Goal: Obtain resource: Download file/media

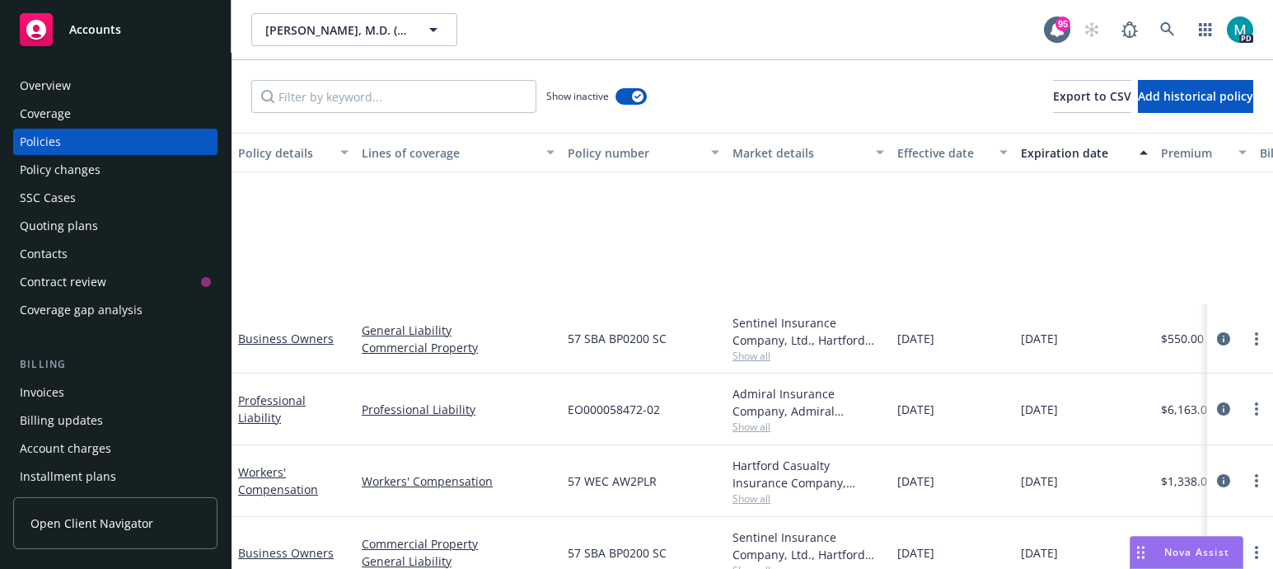
scroll to position [249, 0]
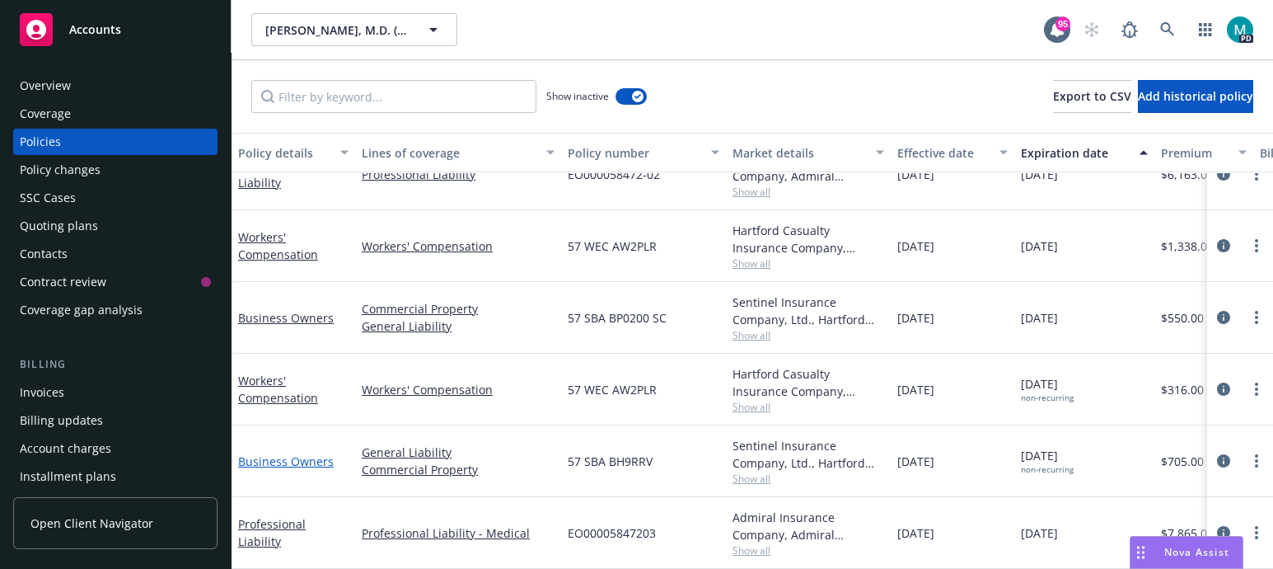
click at [298, 453] on link "Business Owners" at bounding box center [286, 461] width 96 height 16
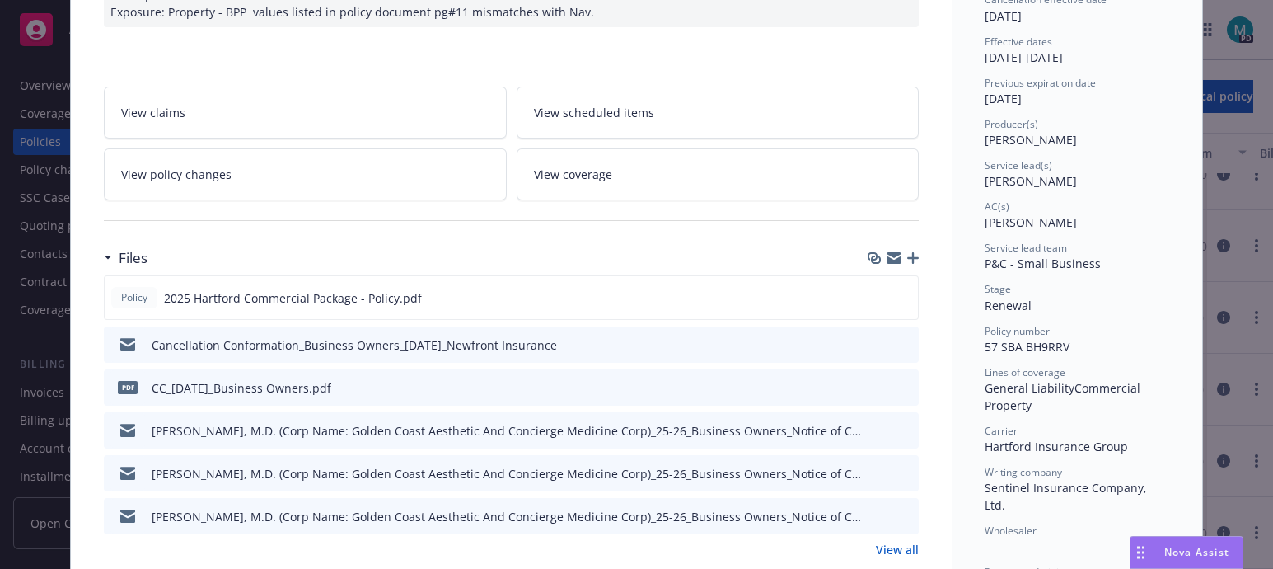
scroll to position [309, 0]
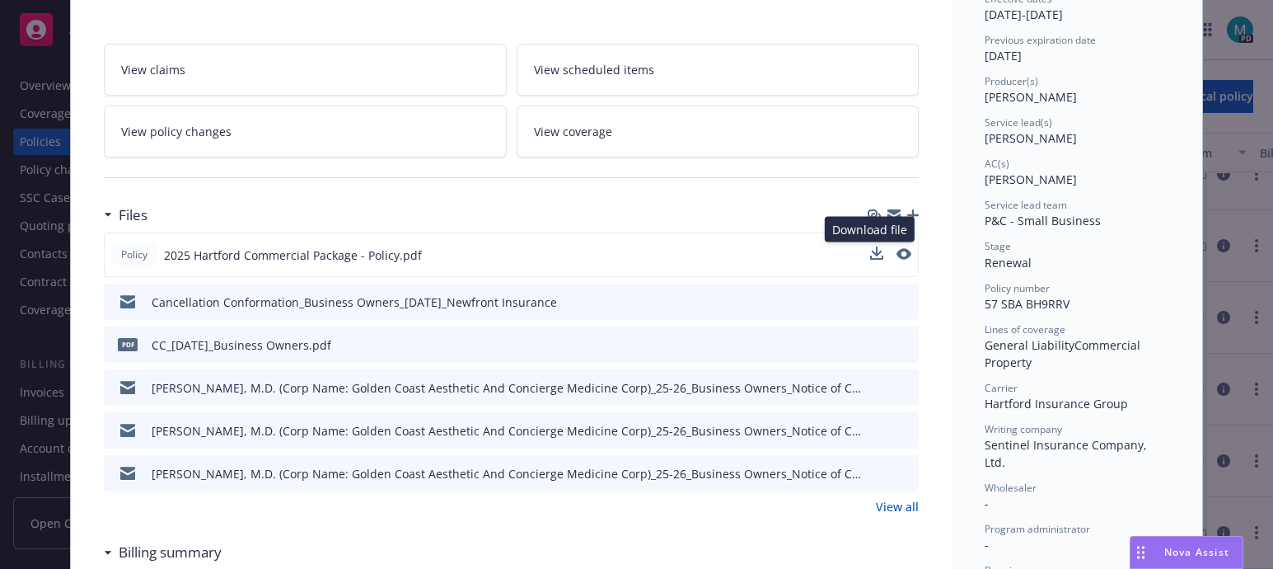
click at [876, 251] on div "Download file Download file" at bounding box center [890, 254] width 41 height 17
click at [871, 253] on icon "download file" at bounding box center [875, 253] width 13 height 13
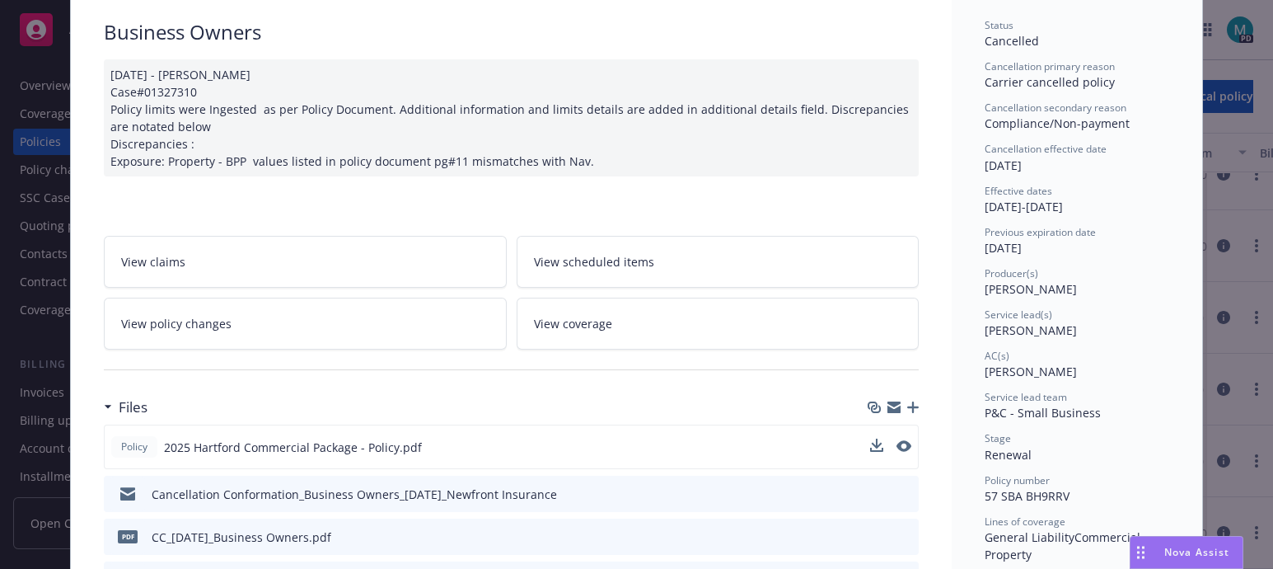
scroll to position [0, 0]
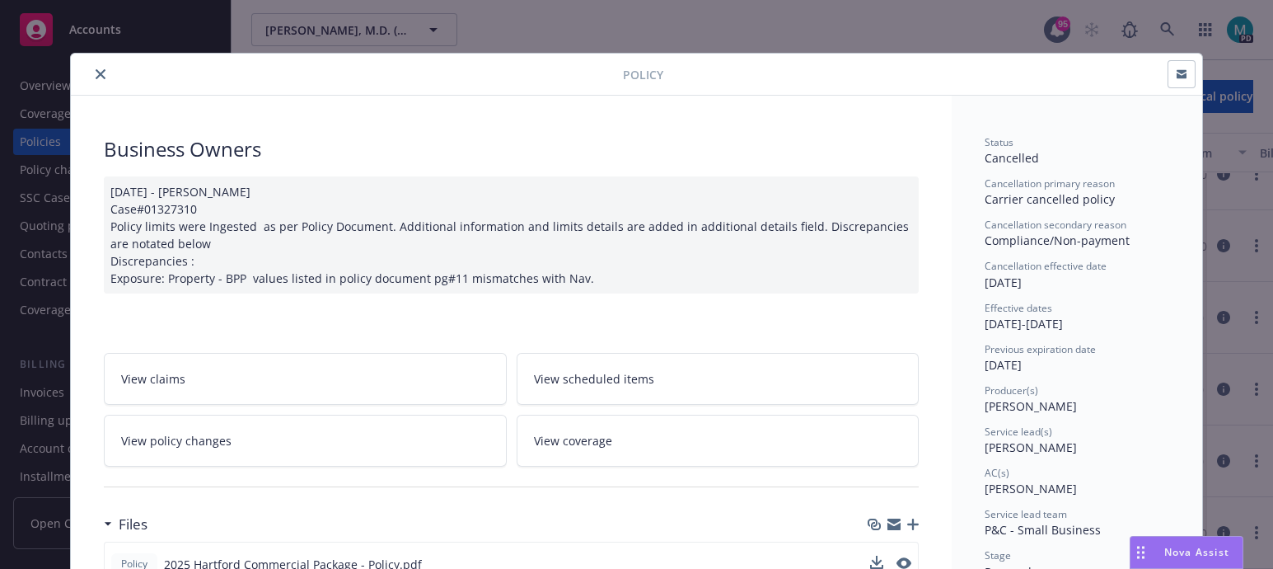
click at [96, 71] on icon "close" at bounding box center [101, 74] width 10 height 10
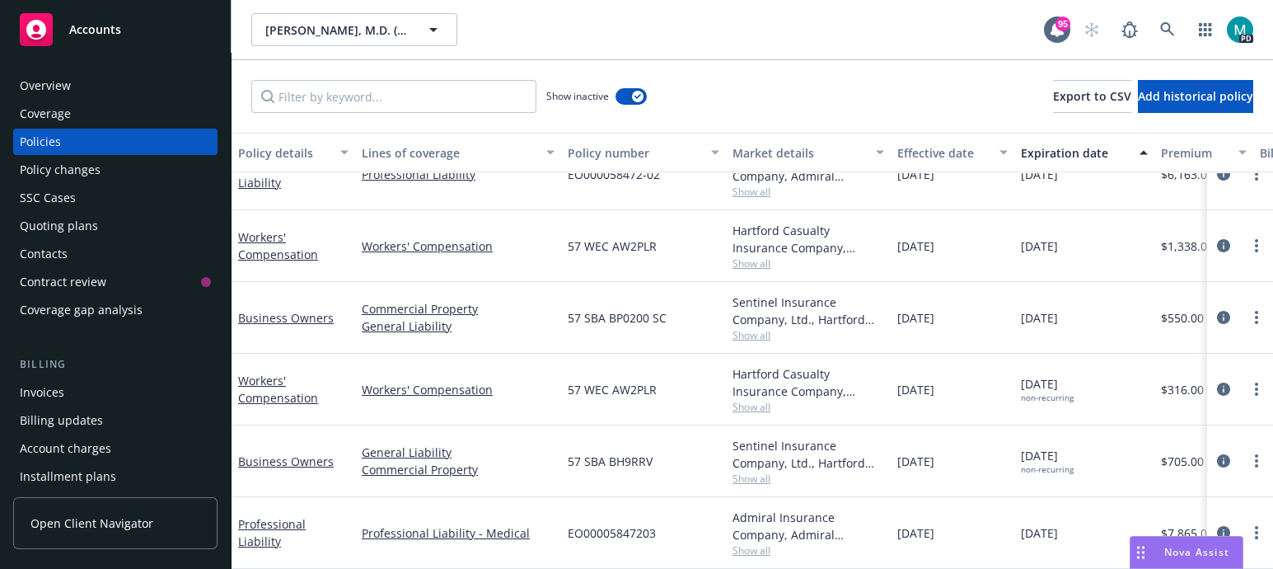
click at [110, 30] on span "Accounts" at bounding box center [95, 29] width 52 height 13
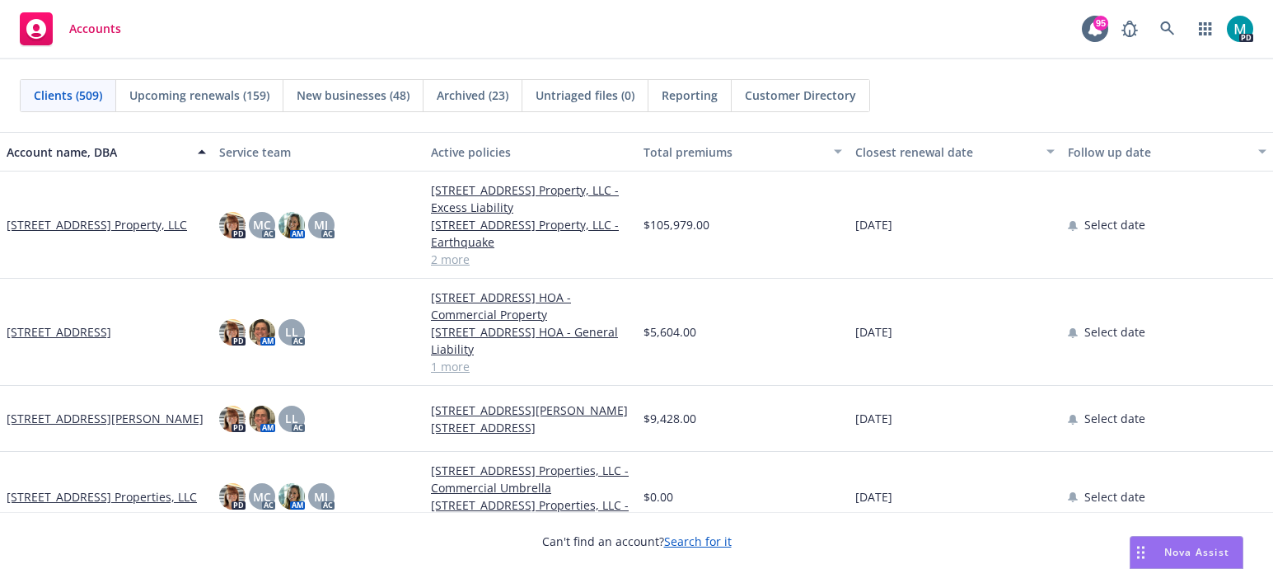
click at [202, 96] on span "Upcoming renewals (159)" at bounding box center [199, 95] width 140 height 17
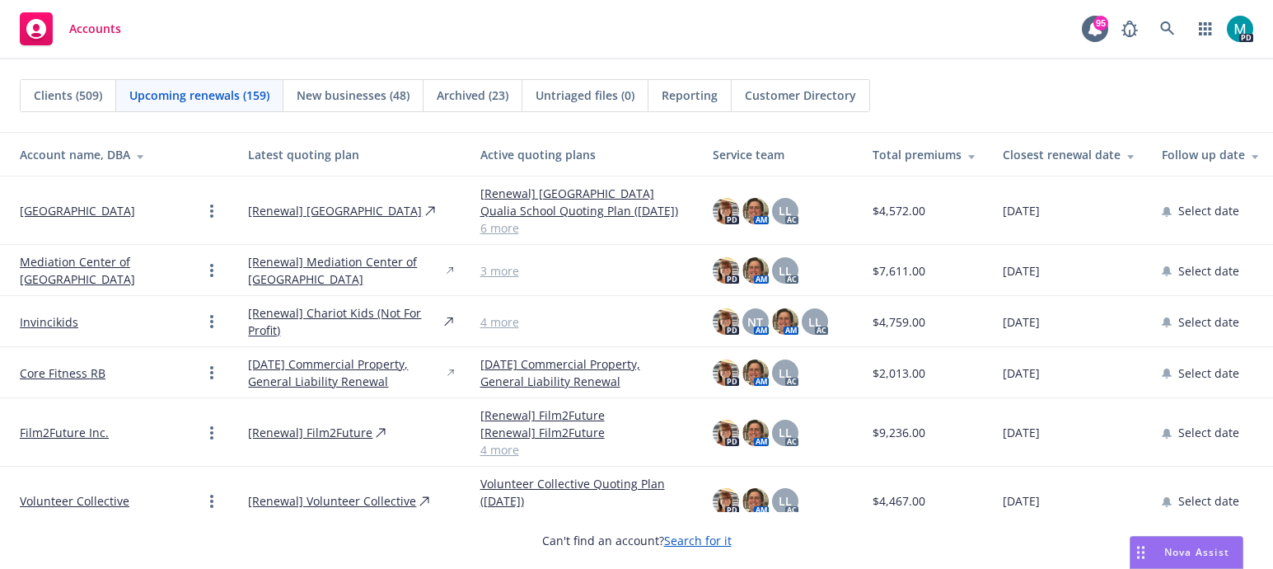
click at [1128, 156] on icon at bounding box center [1132, 154] width 8 height 12
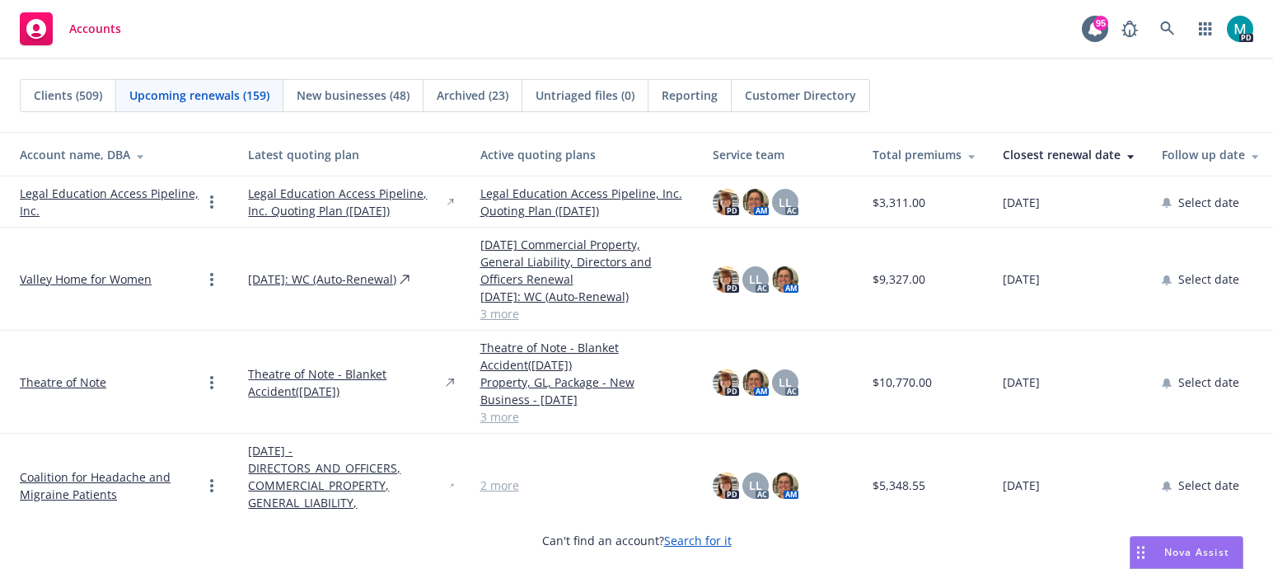
click at [75, 191] on link "Legal Education Access Pipeline, Inc." at bounding box center [111, 202] width 182 height 35
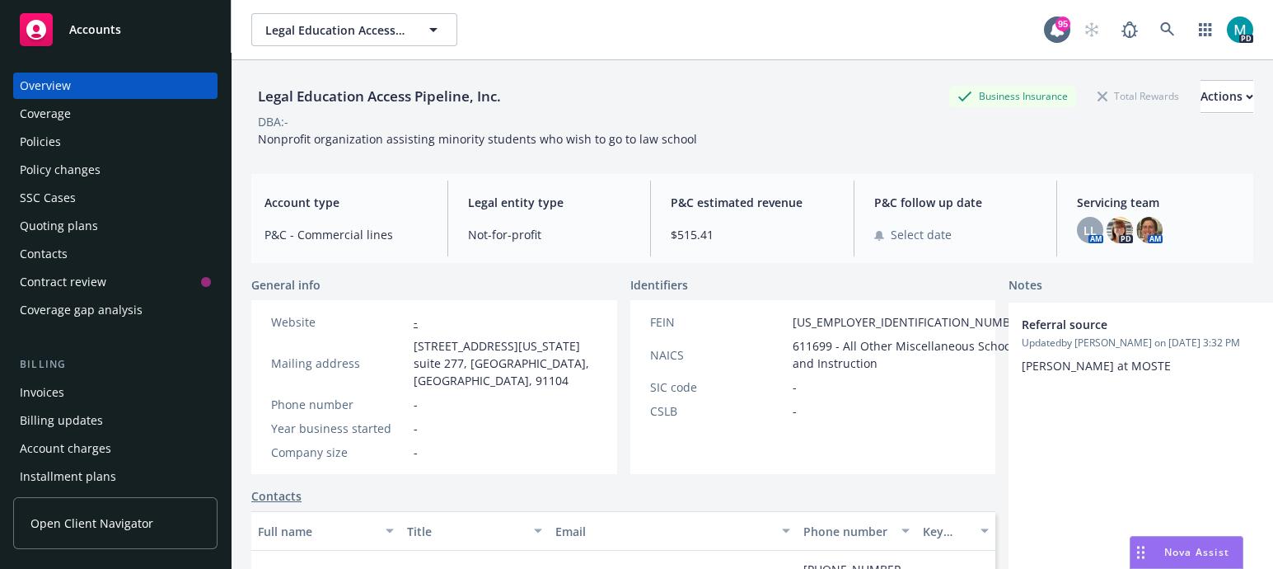
click at [49, 145] on div "Policies" at bounding box center [40, 142] width 41 height 26
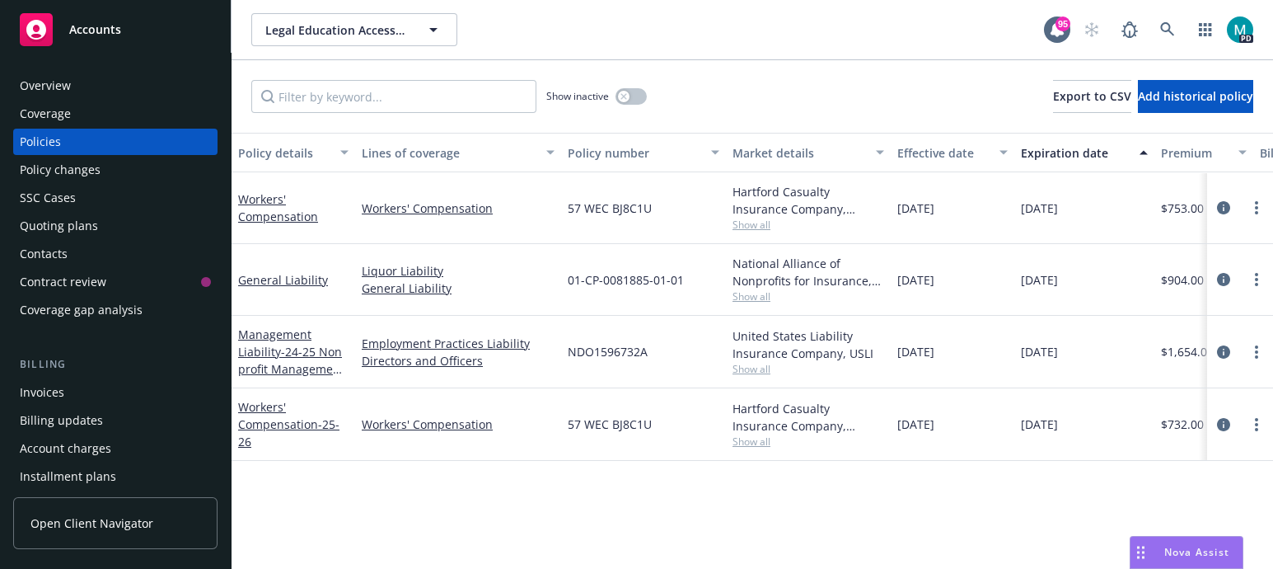
click at [94, 33] on span "Accounts" at bounding box center [95, 29] width 52 height 13
